Goal: Information Seeking & Learning: Find specific fact

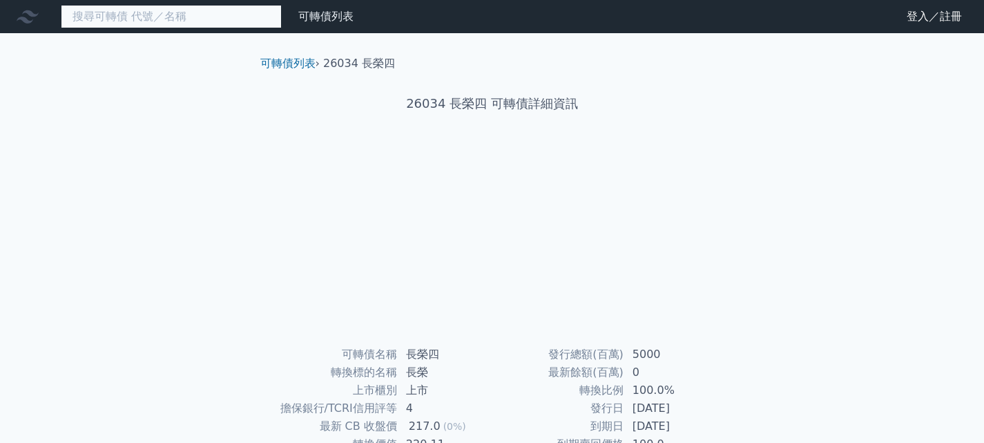
click at [214, 14] on input at bounding box center [171, 16] width 221 height 23
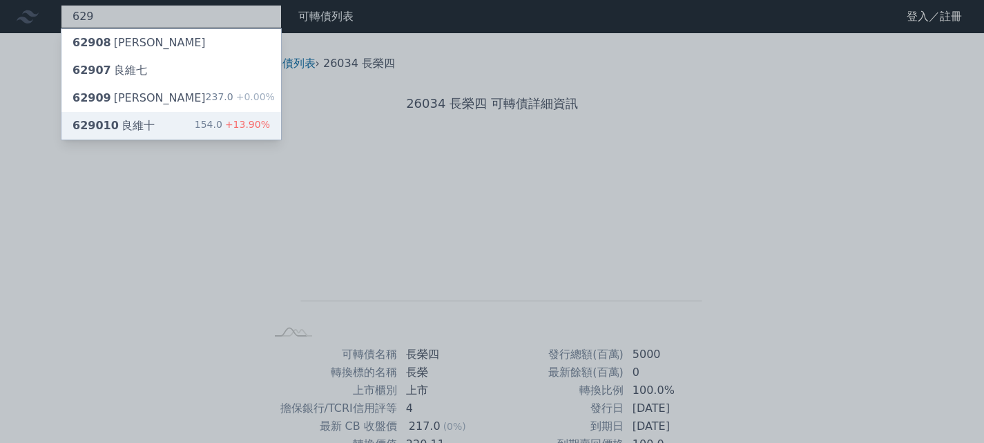
type input "629"
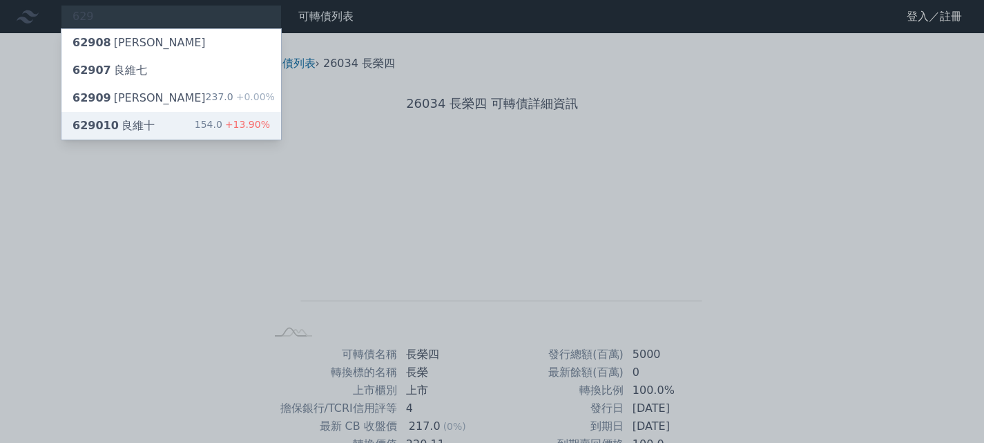
click at [175, 125] on div "629010 良維十 154.0 +13.90%" at bounding box center [171, 126] width 220 height 28
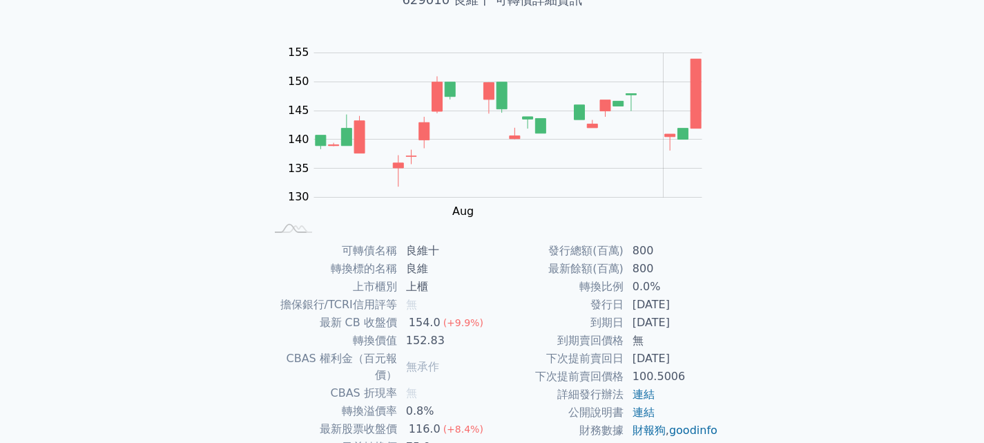
scroll to position [197, 0]
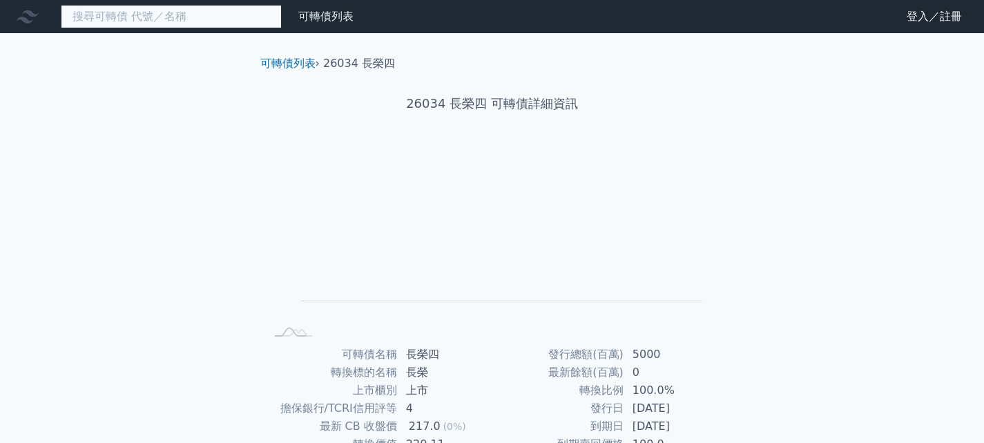
click at [209, 6] on input at bounding box center [171, 16] width 221 height 23
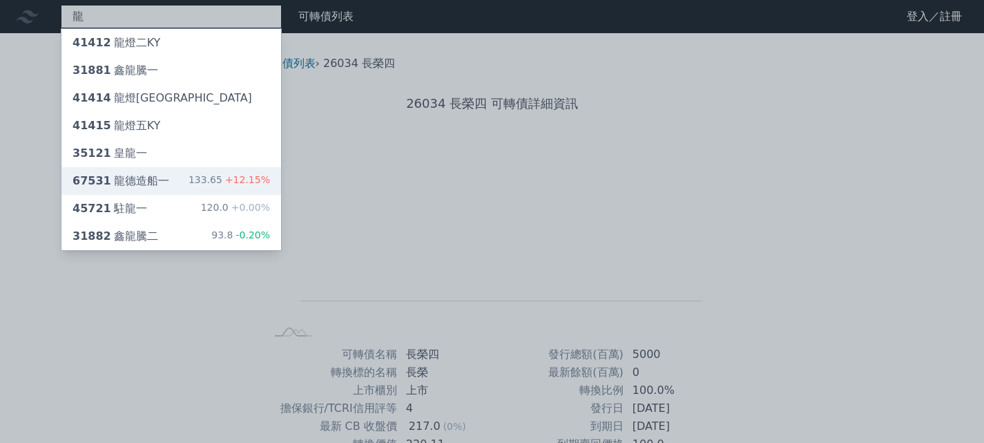
type input "龍"
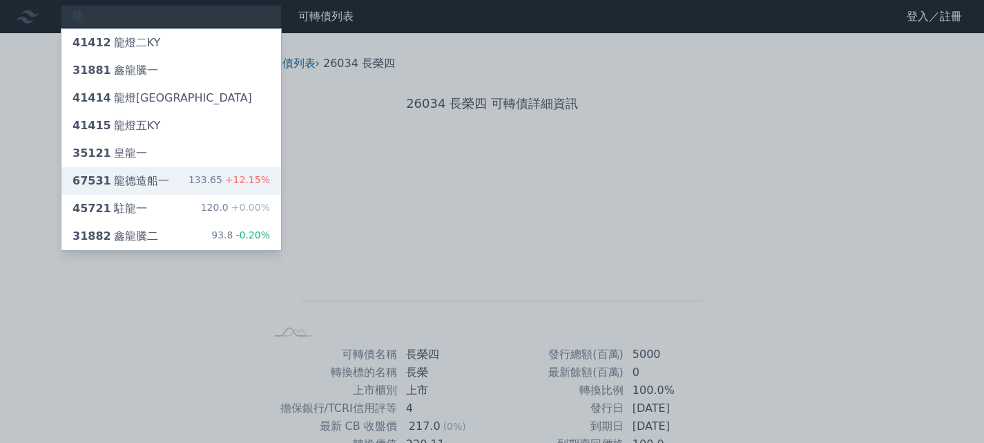
click at [155, 185] on div "67531 龍德造船一" at bounding box center [121, 181] width 97 height 17
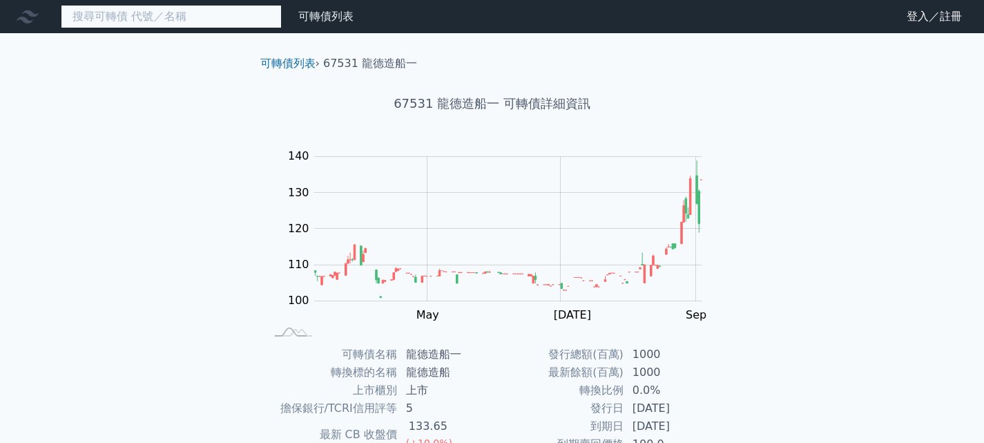
click at [195, 14] on input at bounding box center [171, 16] width 221 height 23
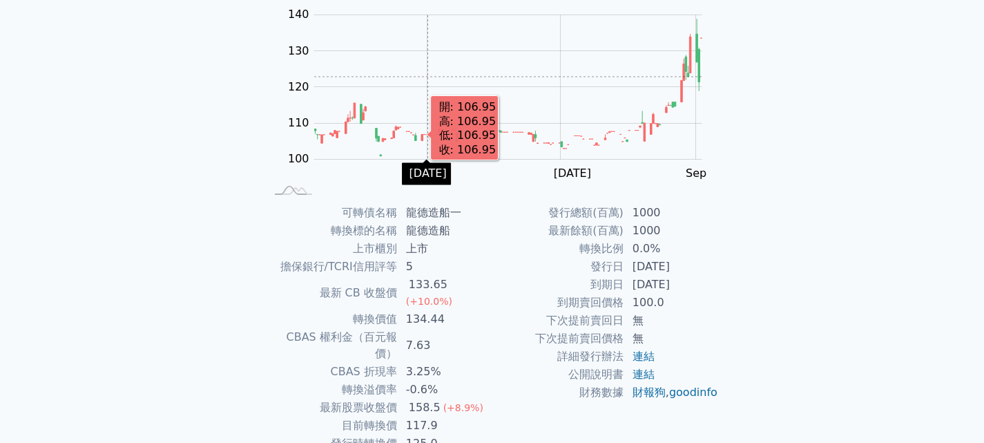
scroll to position [197, 0]
